Goal: Navigation & Orientation: Find specific page/section

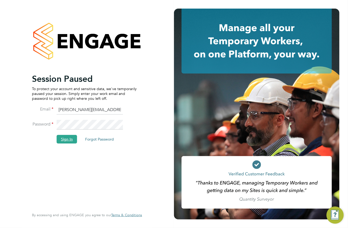
click at [71, 138] on button "Sign In" at bounding box center [67, 139] width 20 height 9
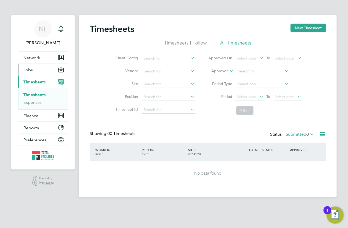
click at [39, 70] on button "Jobs" at bounding box center [43, 70] width 50 height 12
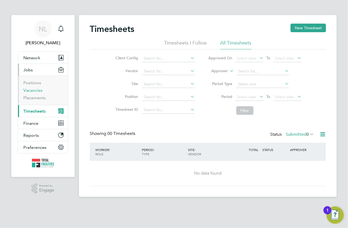
click at [36, 91] on link "Vacancies" at bounding box center [32, 90] width 19 height 5
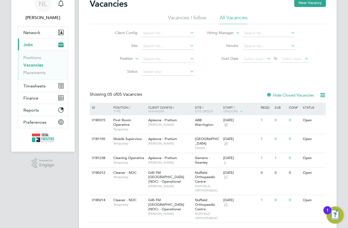
scroll to position [35, 0]
